Goal: Browse casually

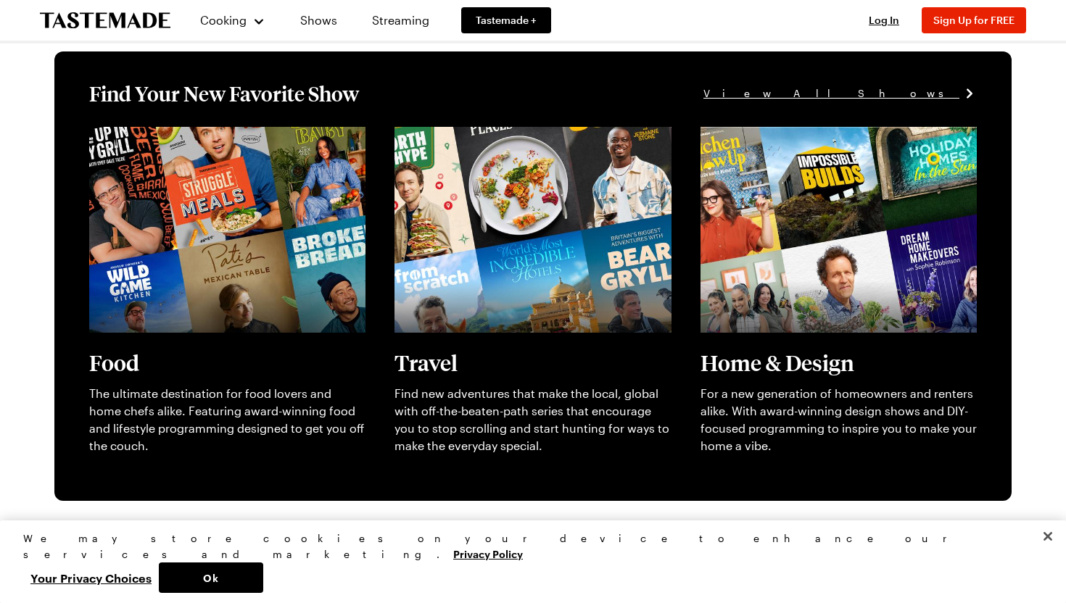
scroll to position [482, 0]
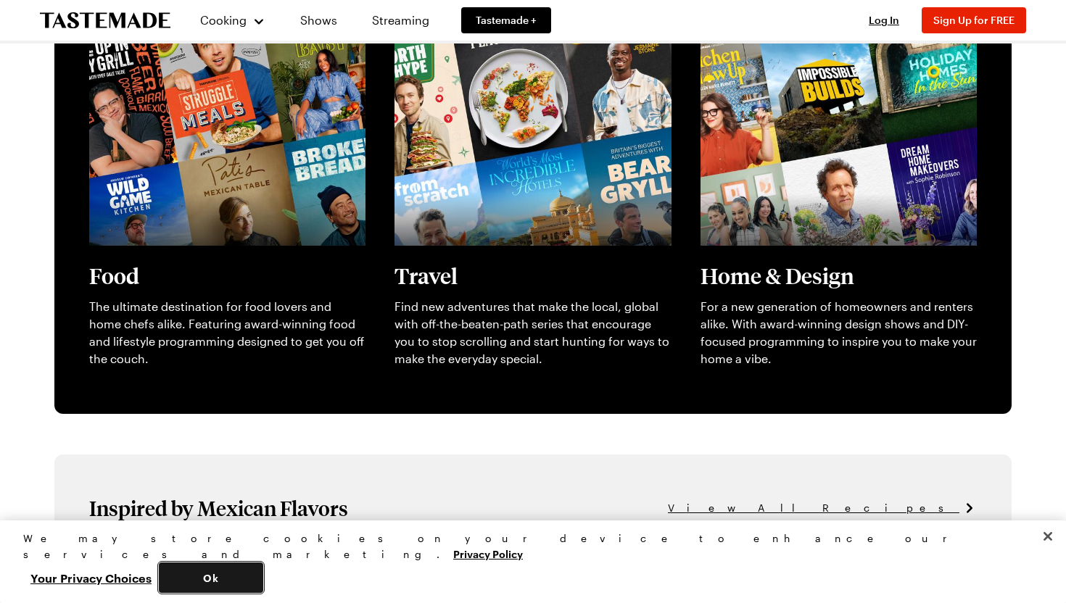
click at [263, 592] on button "Ok" at bounding box center [211, 578] width 104 height 30
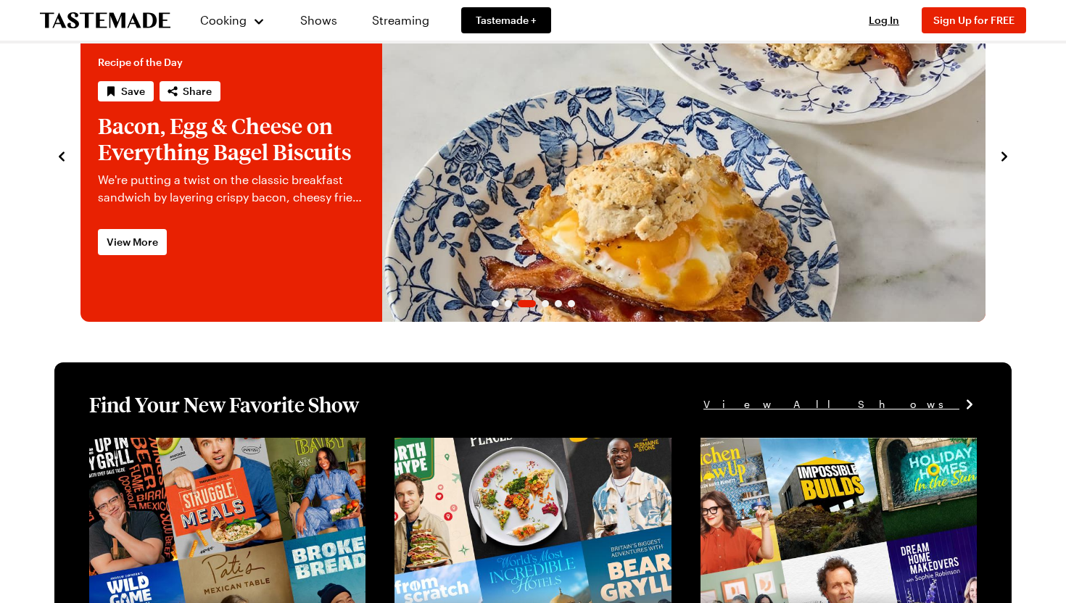
scroll to position [0, 0]
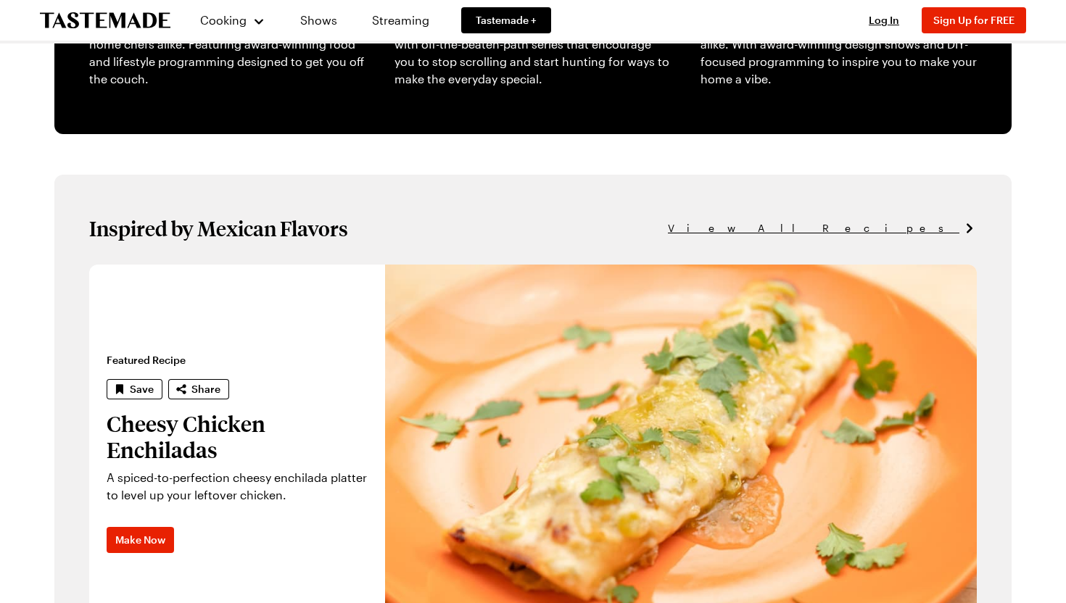
scroll to position [766, 0]
